Goal: Task Accomplishment & Management: Complete application form

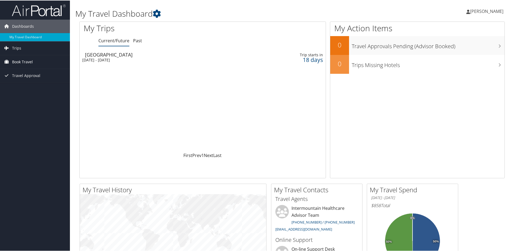
click at [22, 59] on span "Book Travel" at bounding box center [22, 61] width 21 height 13
click at [27, 72] on link "Agent Booking Request" at bounding box center [35, 72] width 70 height 8
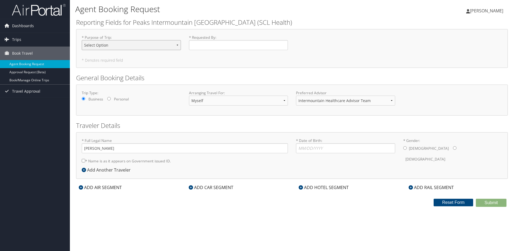
click at [176, 44] on select "Select Option 3rd Party Reimbursable Business CME Conf or Education Groups Pers…" at bounding box center [131, 45] width 99 height 10
select select "Conf or Education"
click at [82, 40] on select "Select Option 3rd Party Reimbursable Business CME Conf or Education Groups Pers…" at bounding box center [131, 45] width 99 height 10
click at [197, 46] on input "* Requested By : Required" at bounding box center [238, 45] width 99 height 10
type input "[PERSON_NAME]"
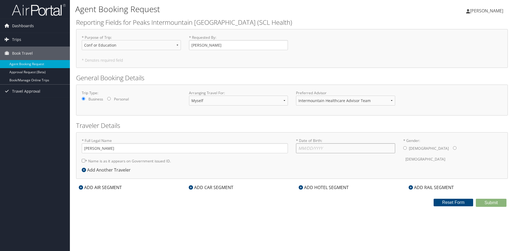
click at [321, 150] on input "* Date of Birth: Invalid Date" at bounding box center [345, 148] width 99 height 10
type input "03/31/1968"
click at [453, 147] on input "* Gender: Male Female" at bounding box center [454, 147] width 3 height 3
radio input "true"
click at [90, 188] on div "ADD AIR SEGMENT" at bounding box center [100, 187] width 48 height 6
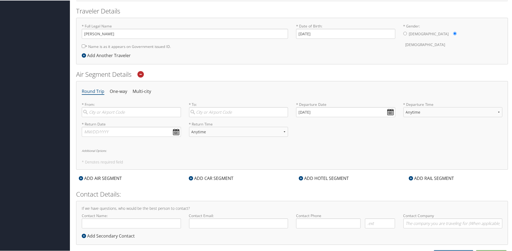
scroll to position [122, 0]
